Goal: Information Seeking & Learning: Learn about a topic

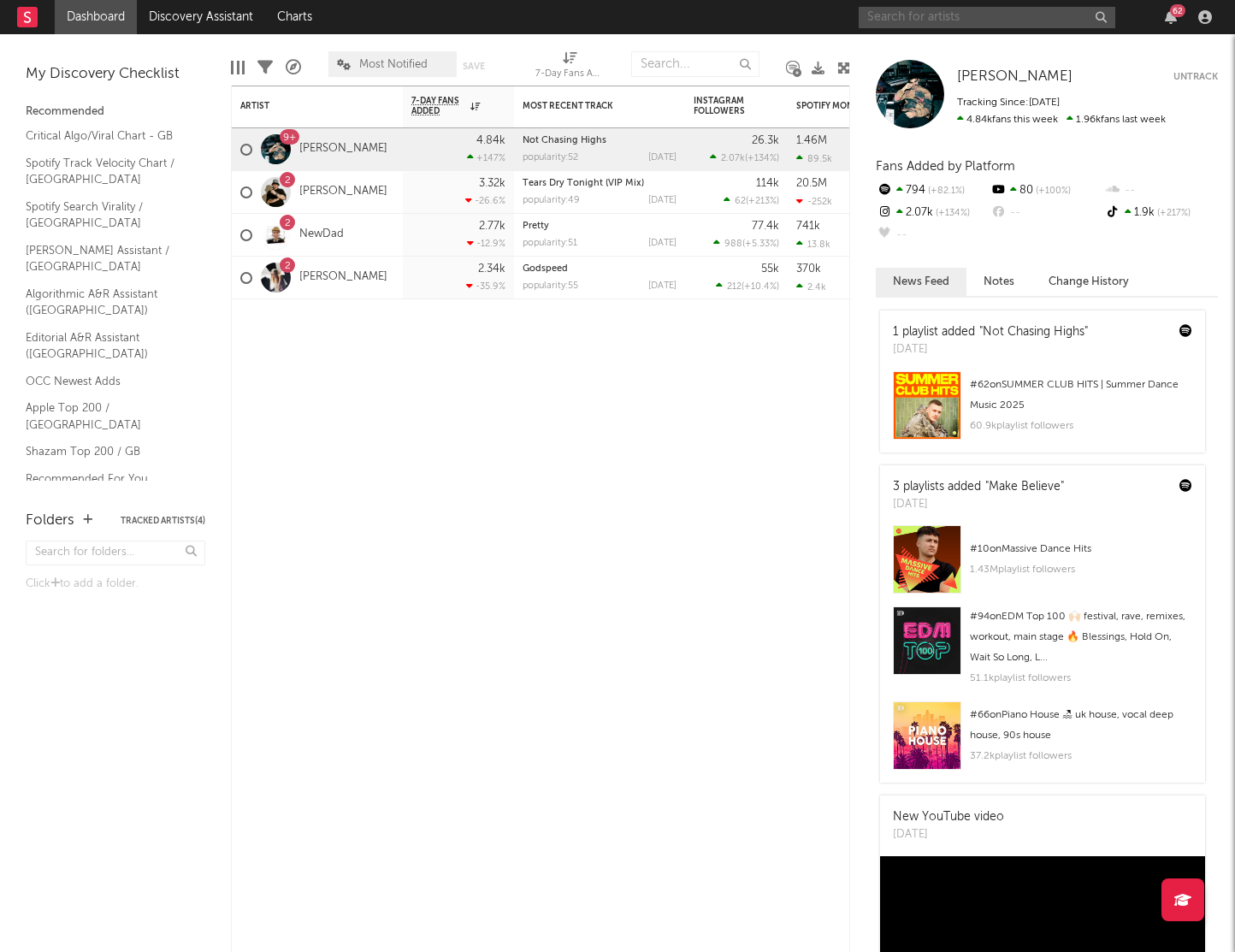
click at [956, 18] on input "text" at bounding box center [987, 17] width 257 height 21
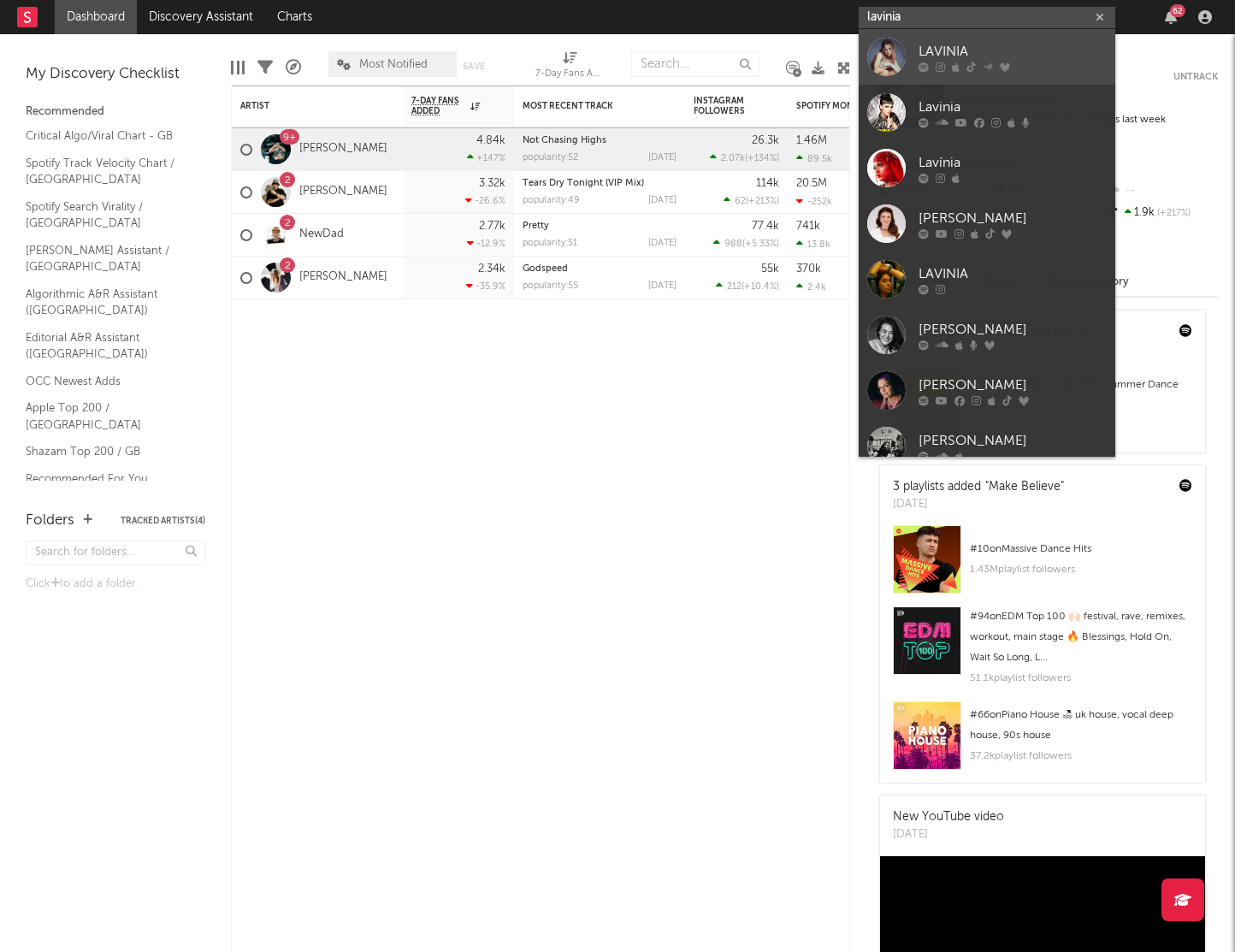
type input "lavinia"
click at [919, 42] on div "LAVINIA" at bounding box center [1013, 51] width 189 height 20
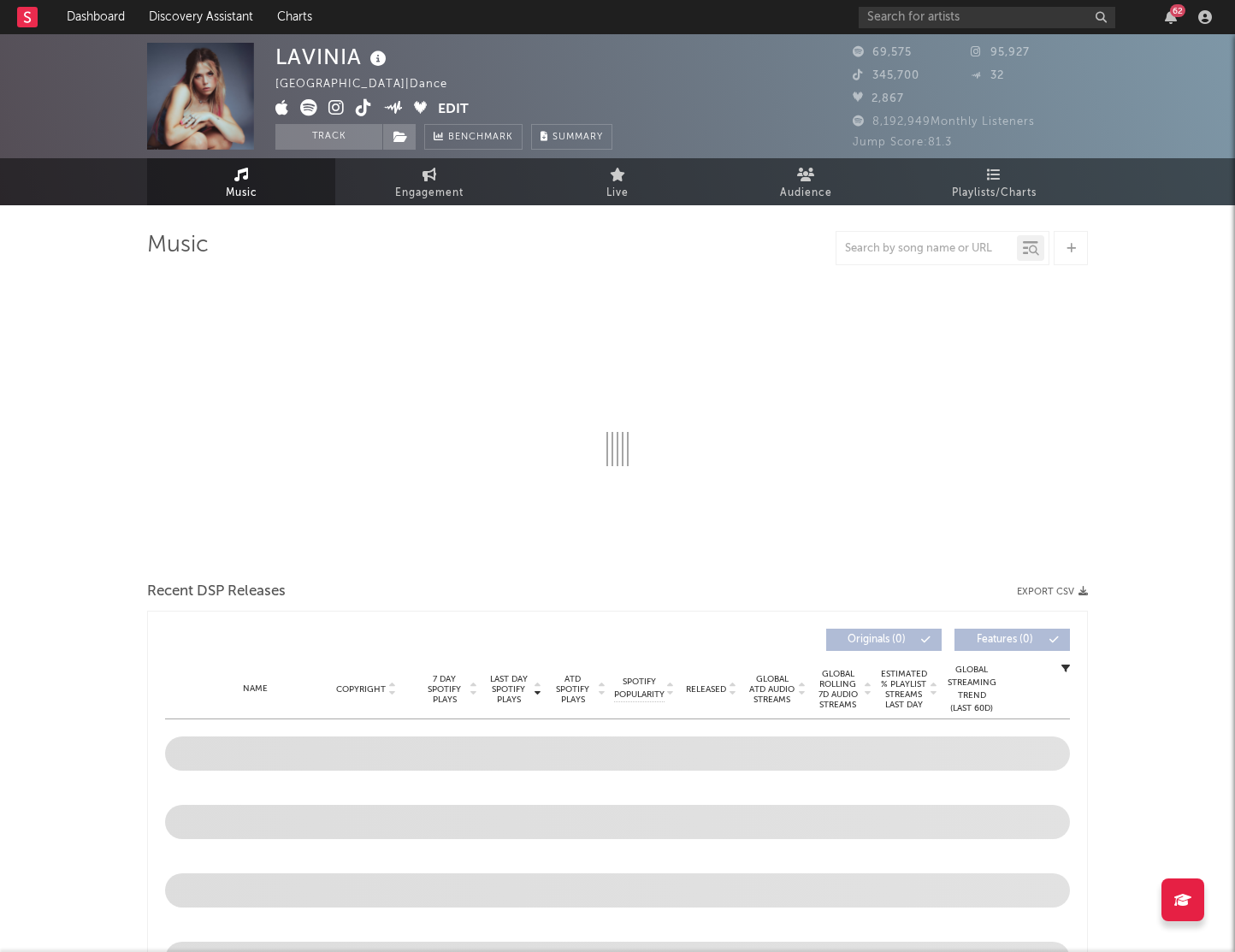
select select "6m"
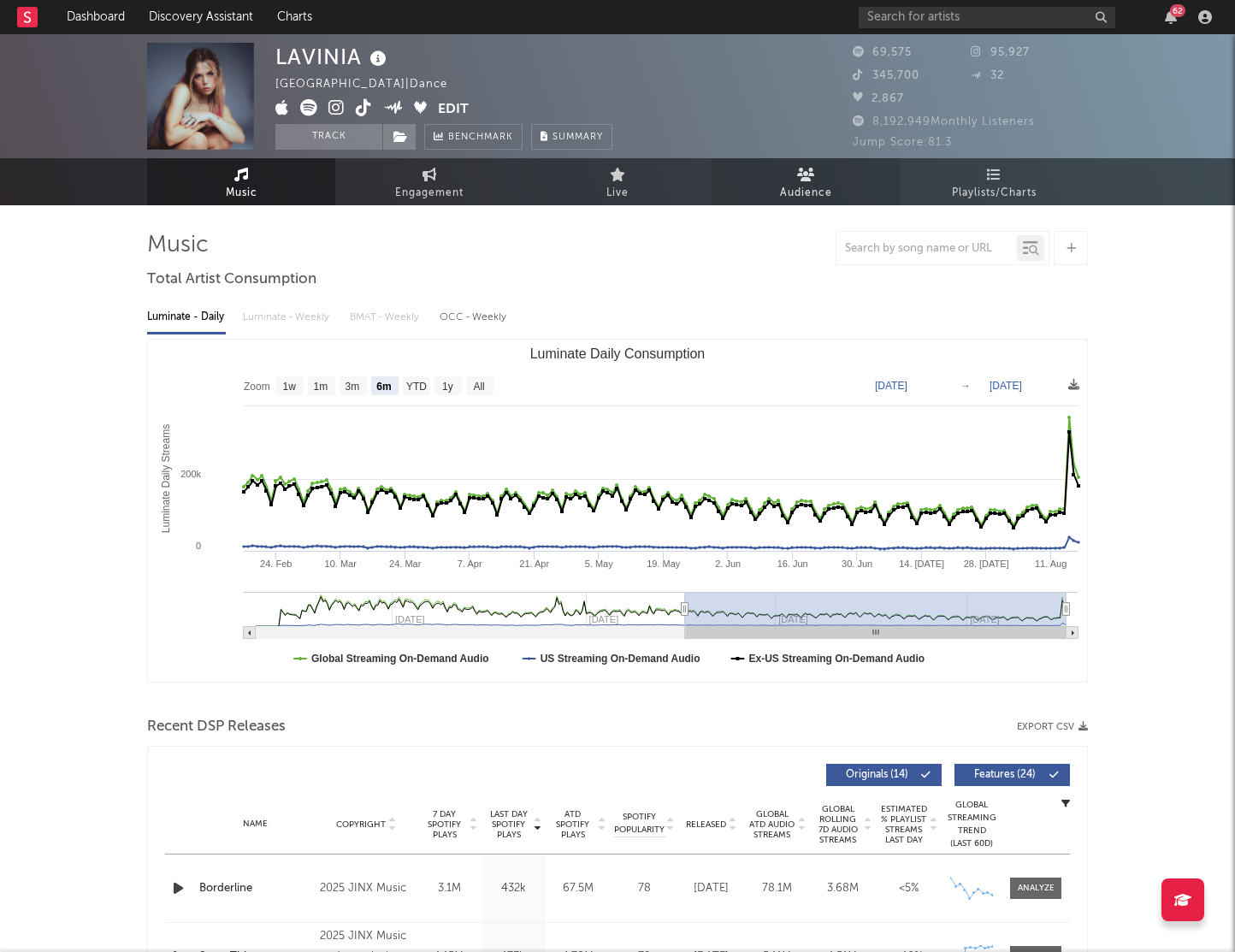
click at [824, 185] on span "Audience" at bounding box center [806, 192] width 52 height 20
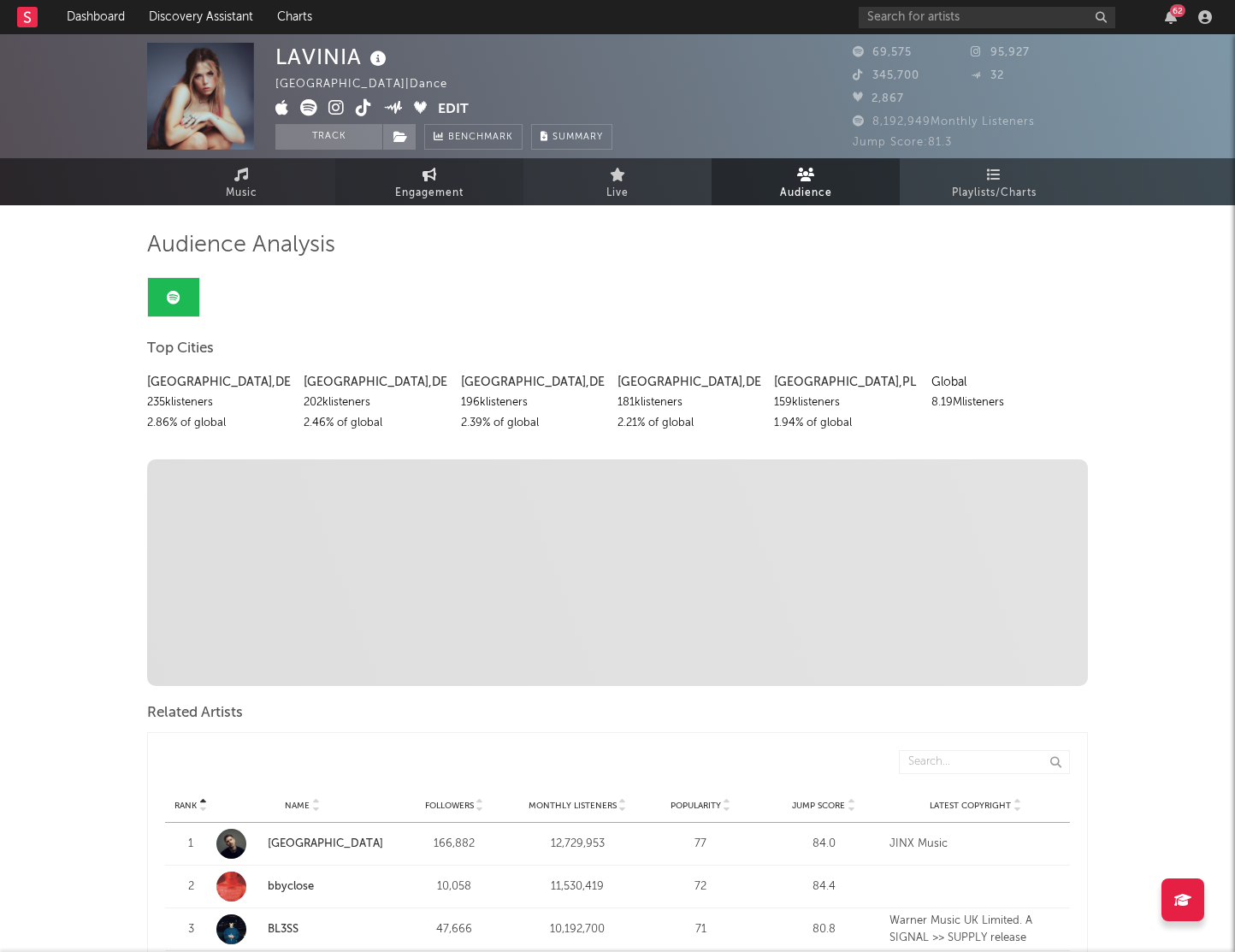
click at [421, 191] on span "Engagement" at bounding box center [429, 192] width 68 height 20
select select "1w"
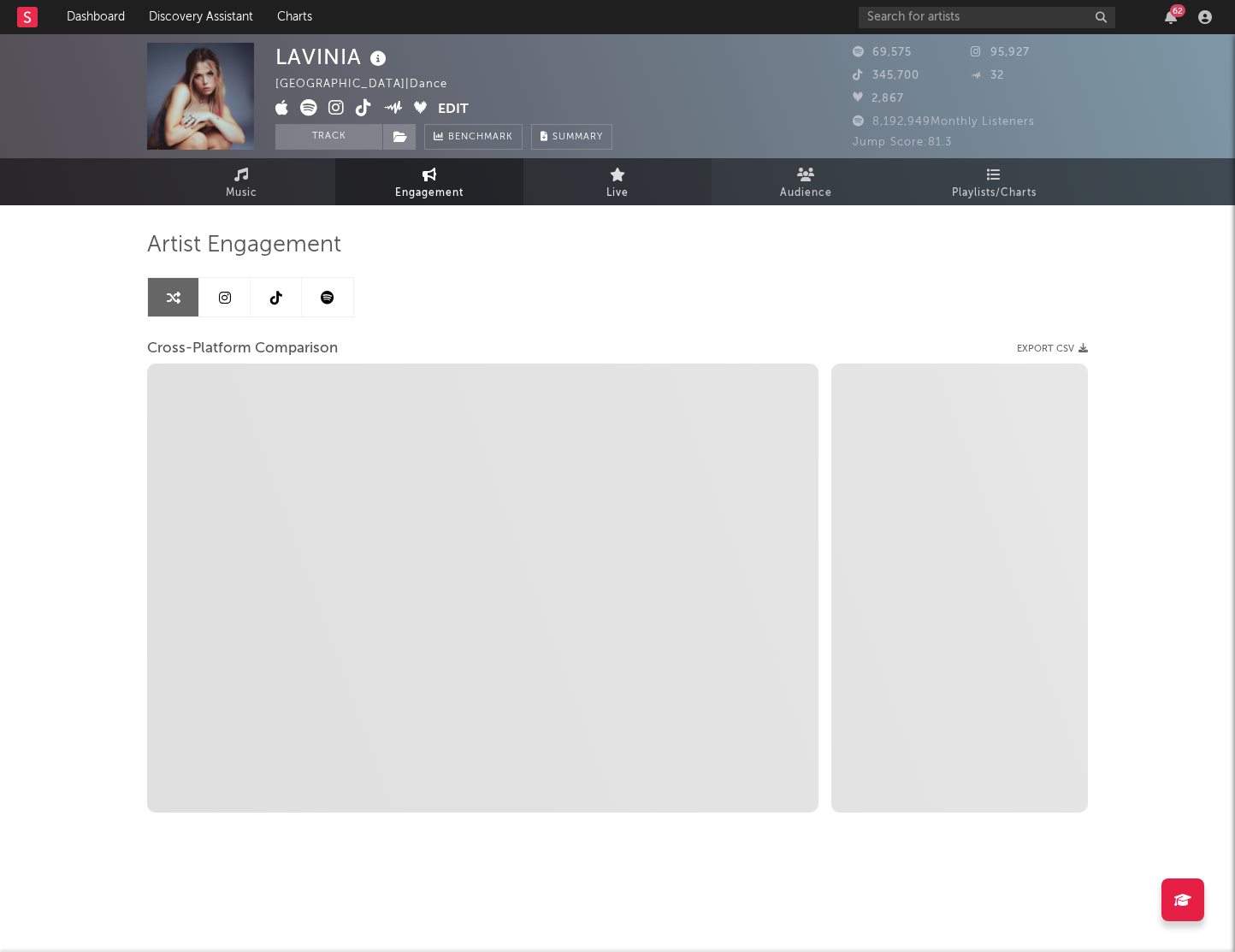
click at [640, 187] on link "Live" at bounding box center [618, 182] width 189 height 47
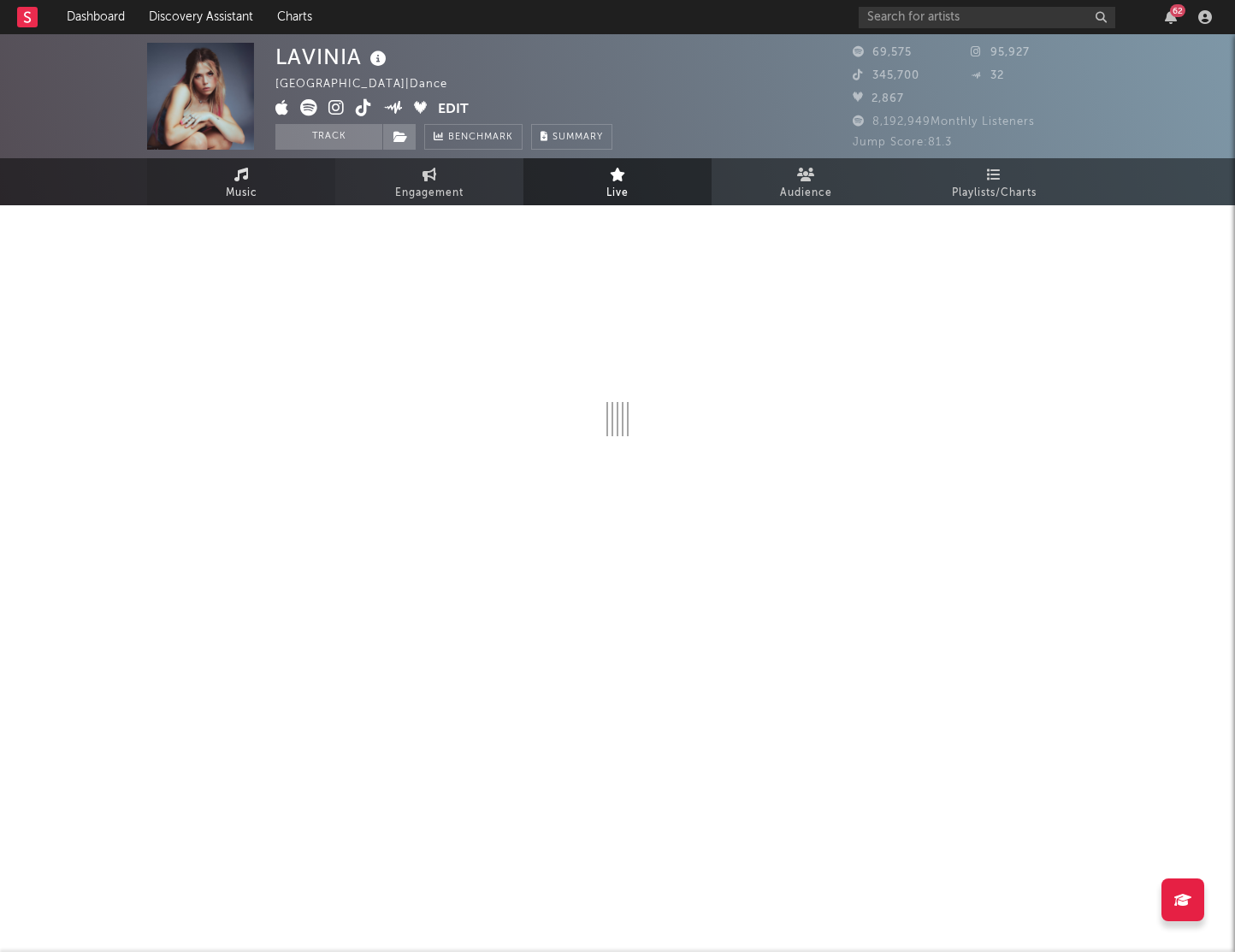
drag, startPoint x: 276, startPoint y: 190, endPoint x: 259, endPoint y: 191, distance: 17.0
click at [275, 192] on link "Music" at bounding box center [241, 182] width 189 height 47
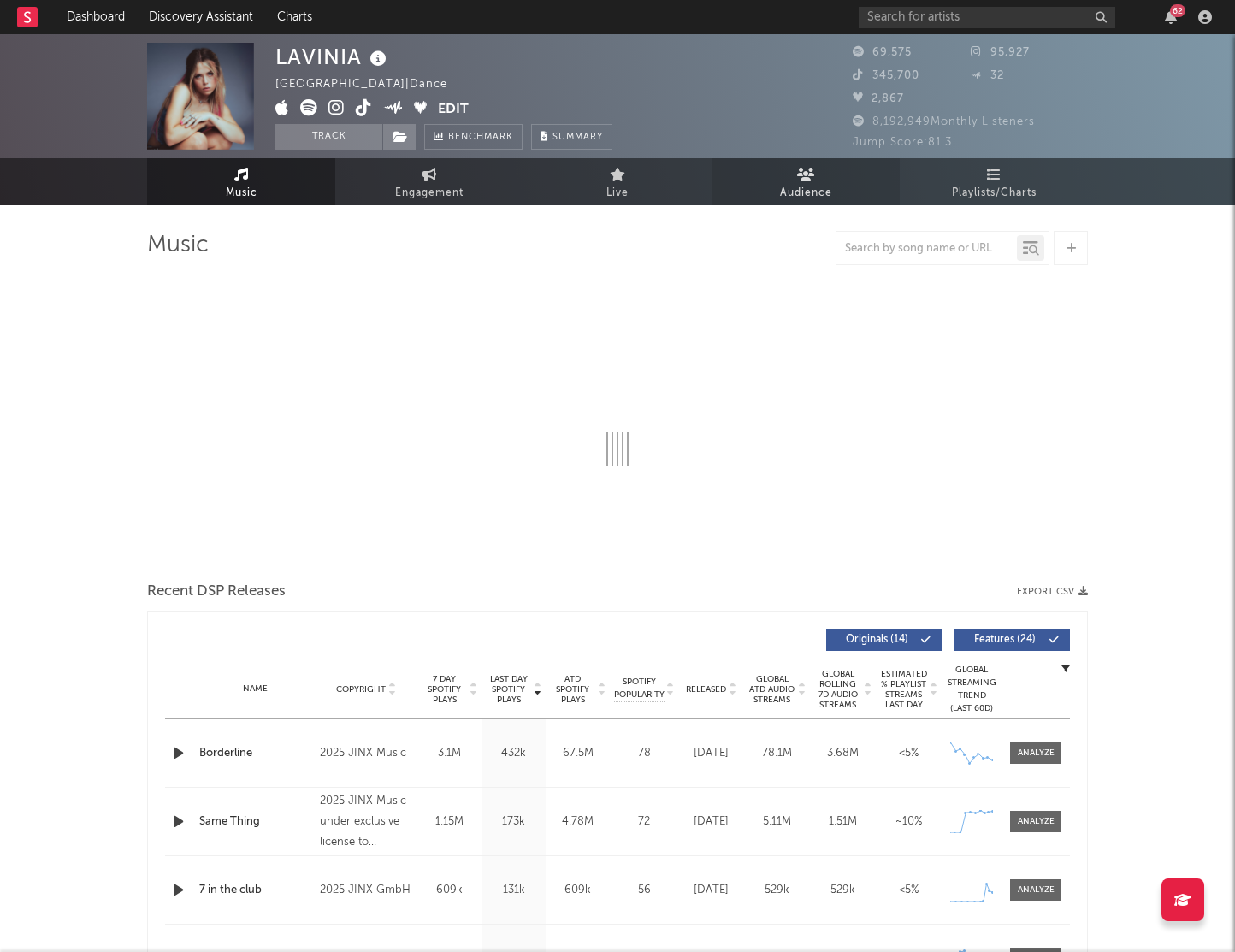
select select "6m"
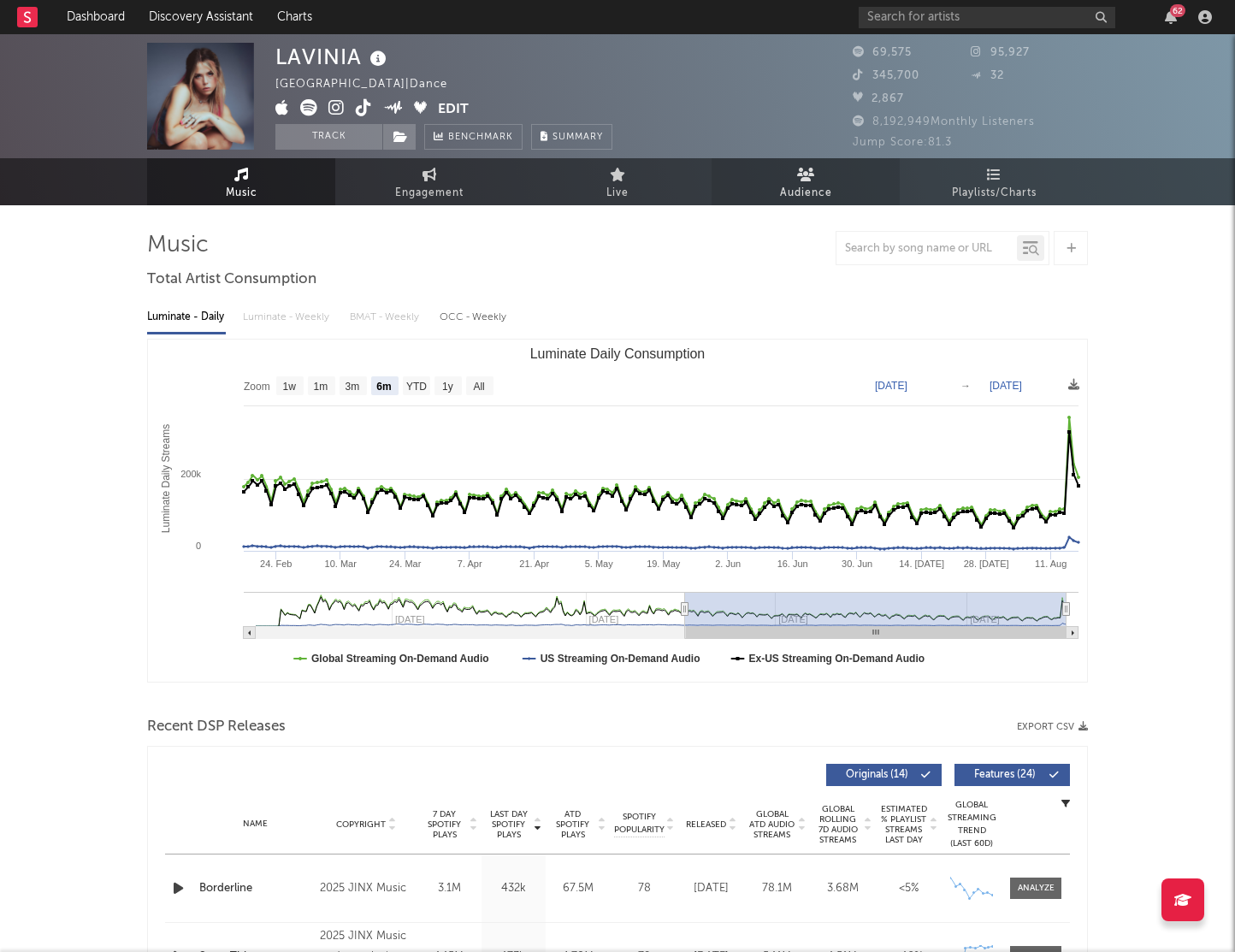
click at [802, 193] on span "Audience" at bounding box center [806, 192] width 52 height 20
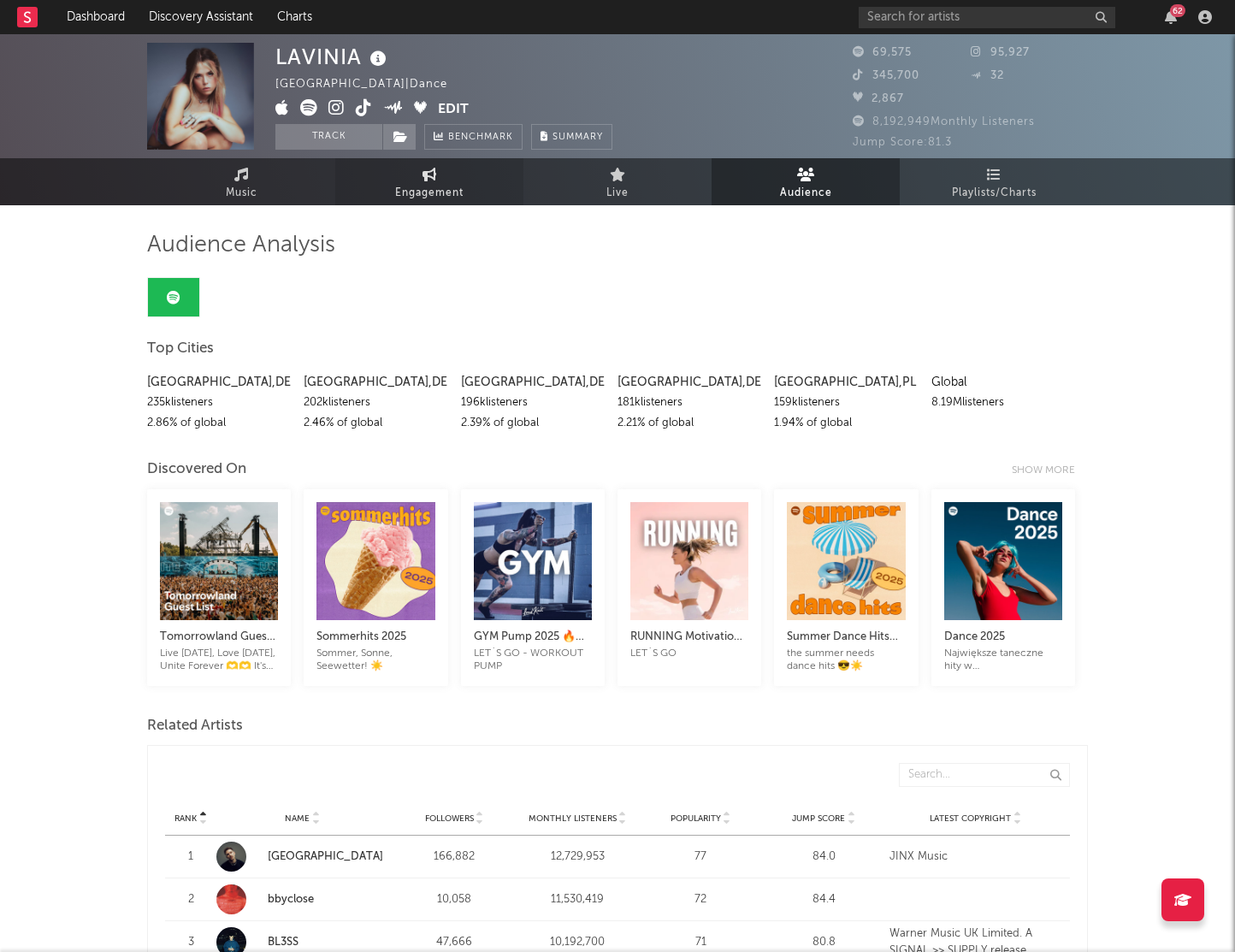
click at [395, 181] on link "Engagement" at bounding box center [429, 182] width 189 height 47
select select "1m"
